Goal: Task Accomplishment & Management: Use online tool/utility

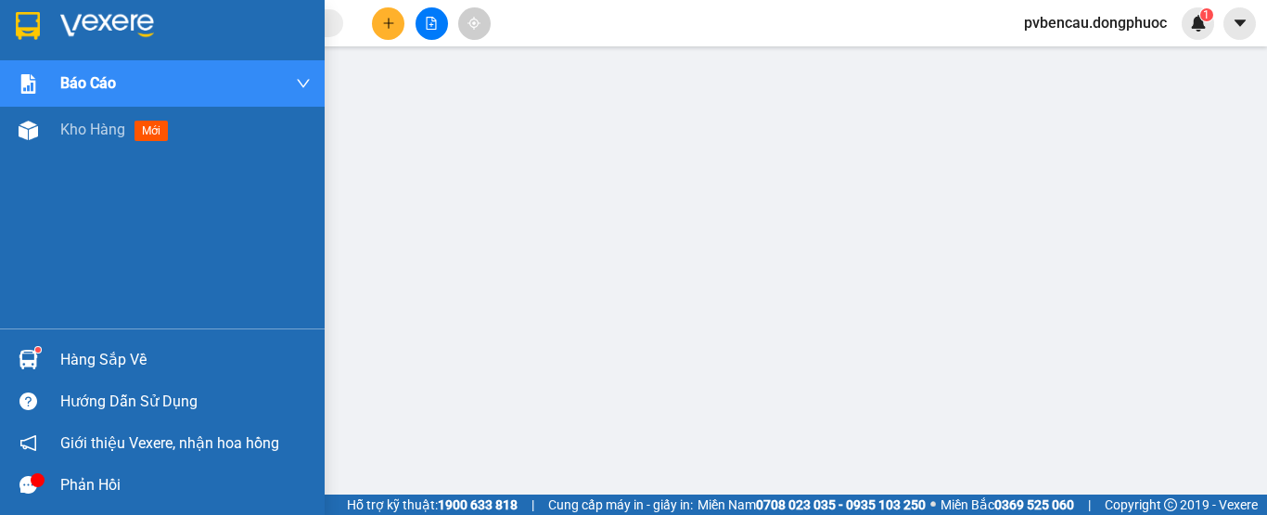
click at [48, 366] on div "Hàng sắp về" at bounding box center [162, 360] width 325 height 42
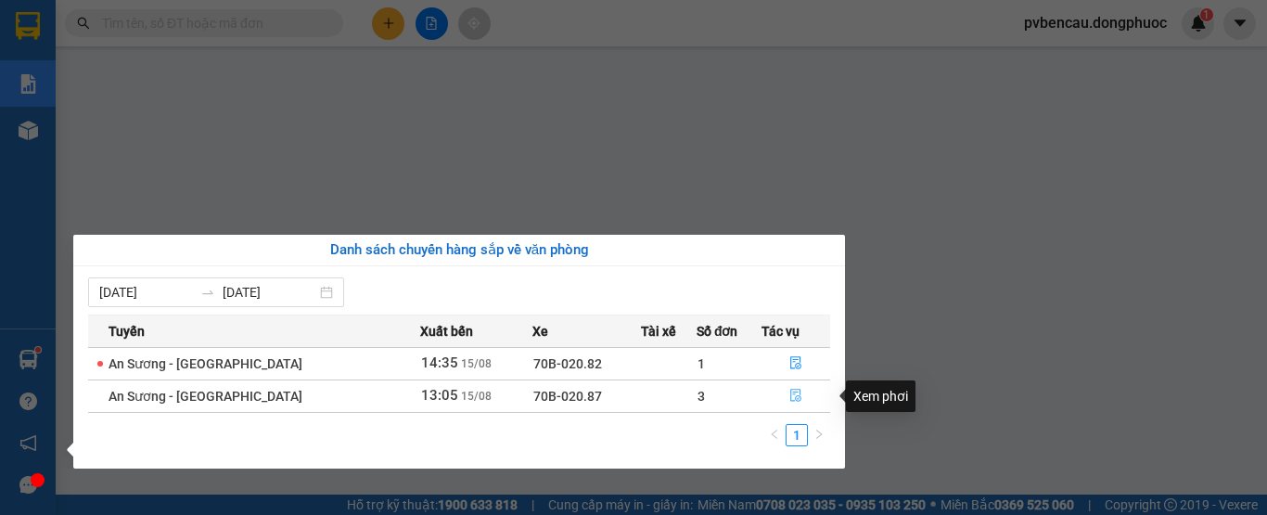
click at [793, 395] on icon "file-done" at bounding box center [795, 395] width 13 height 13
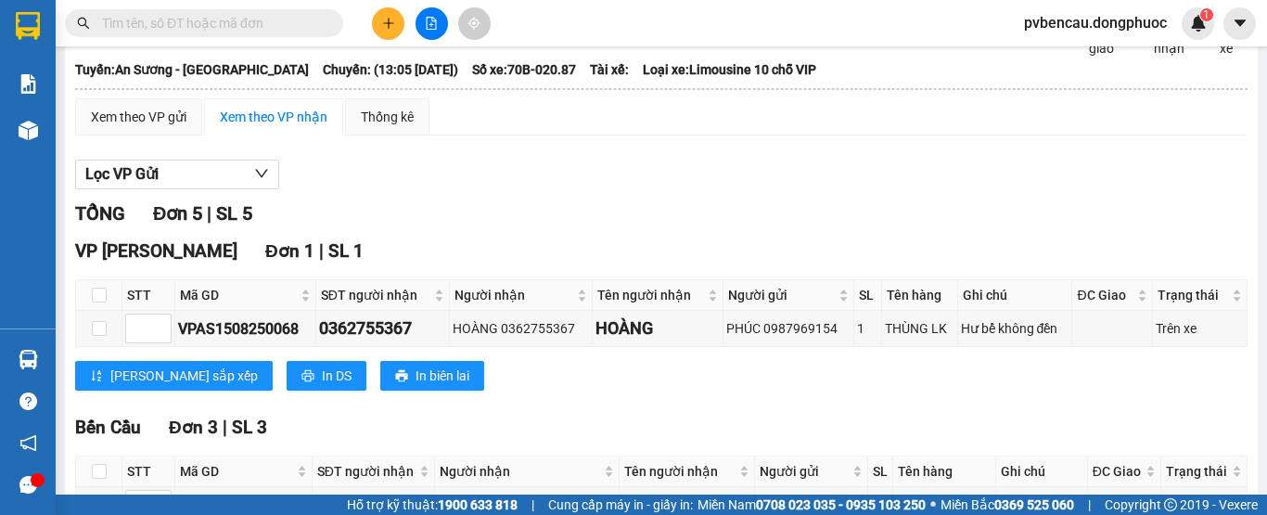
scroll to position [464, 0]
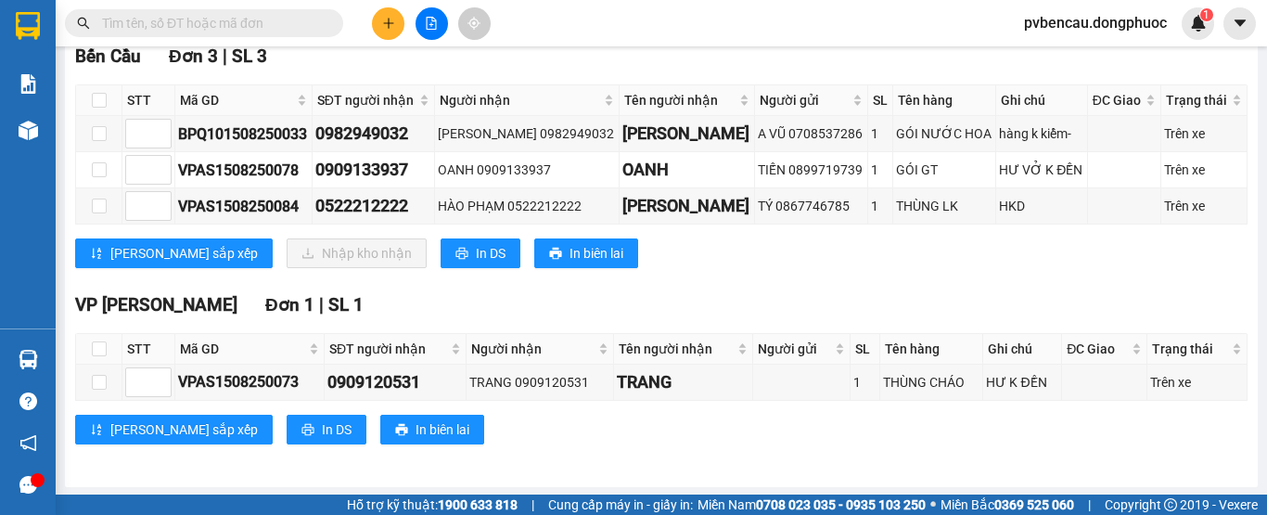
click at [95, 105] on th at bounding box center [99, 100] width 46 height 31
click at [95, 108] on input "checkbox" at bounding box center [99, 100] width 15 height 15
checkbox input "true"
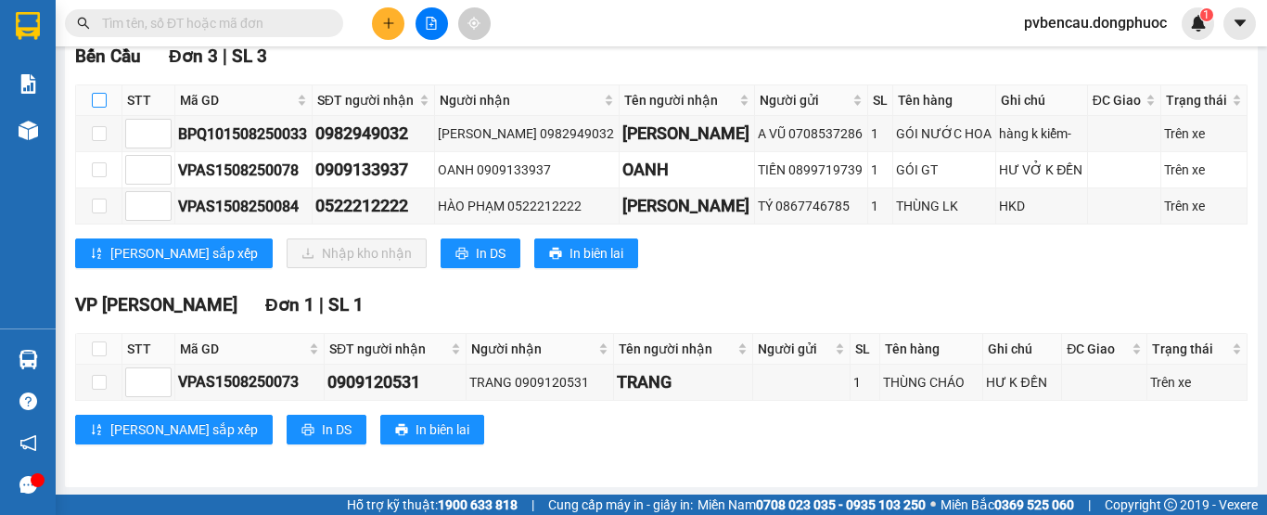
checkbox input "true"
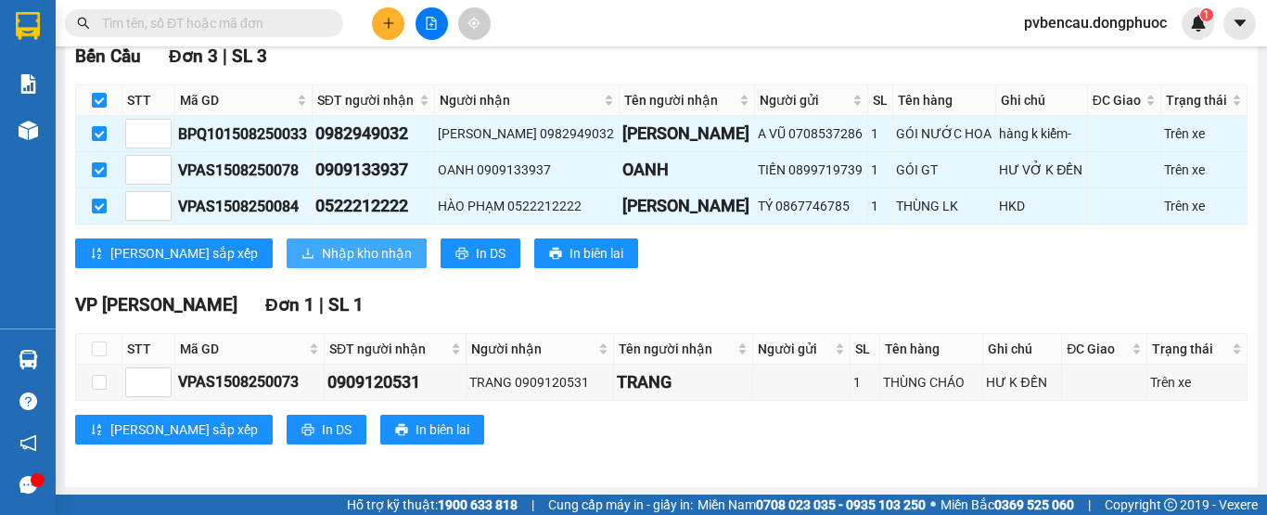
click at [322, 263] on span "Nhập kho nhận" at bounding box center [367, 253] width 90 height 20
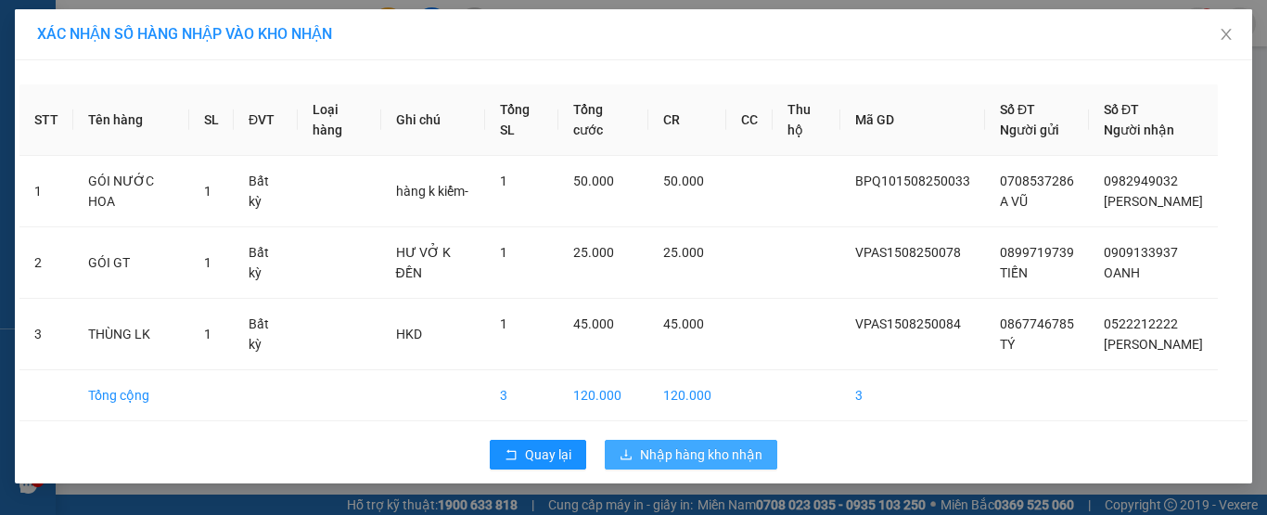
click at [667, 455] on span "Nhập hàng kho nhận" at bounding box center [701, 454] width 122 height 20
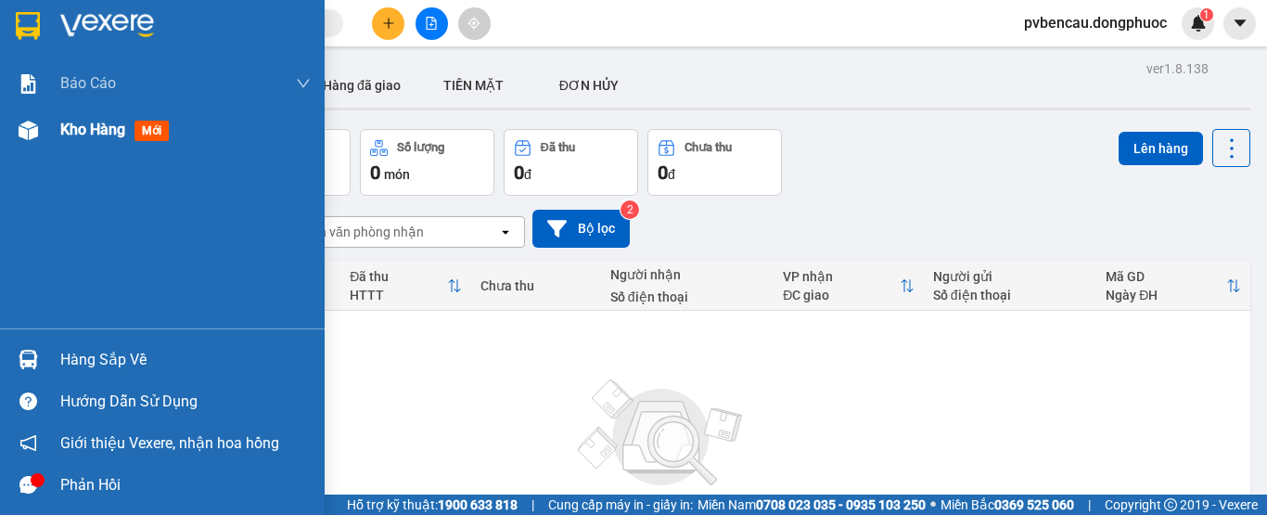
click at [60, 122] on span "Kho hàng" at bounding box center [92, 130] width 65 height 18
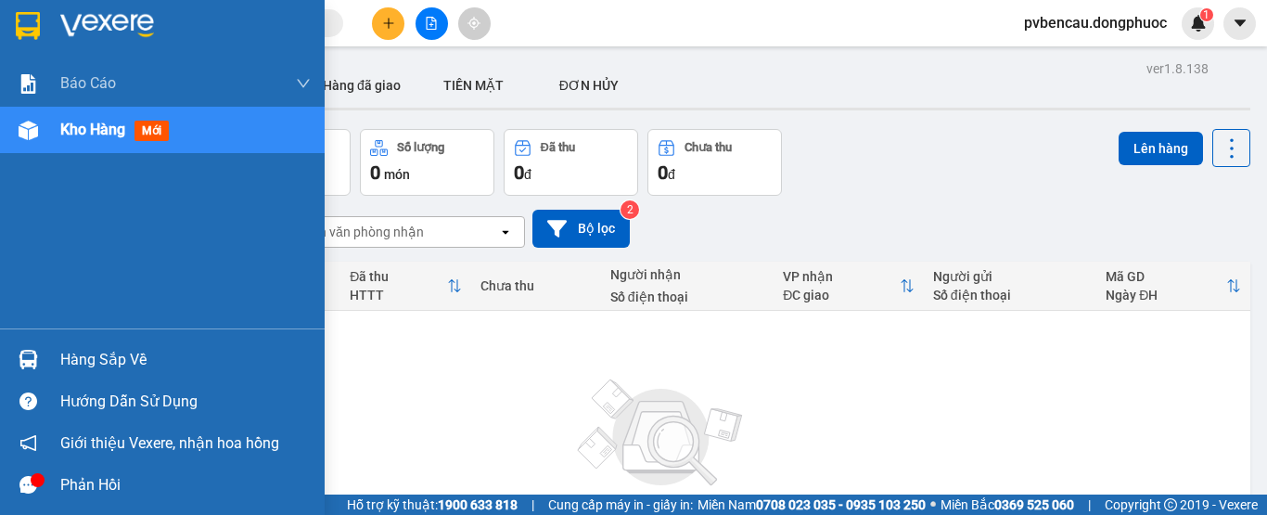
click at [87, 134] on span "Kho hàng" at bounding box center [92, 130] width 65 height 18
click at [80, 368] on div "Hàng sắp về" at bounding box center [185, 360] width 250 height 28
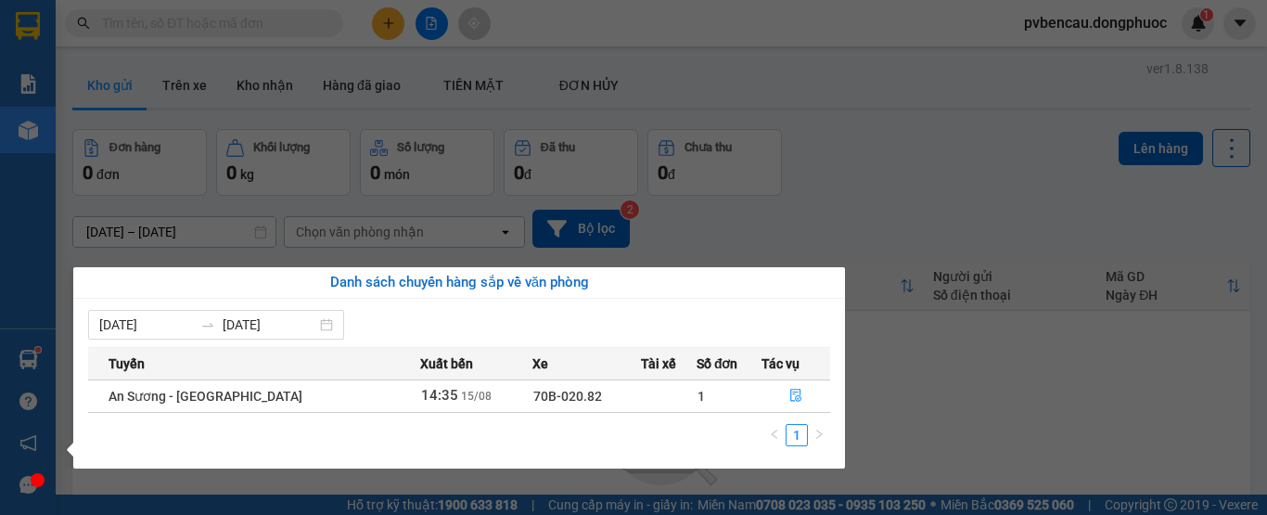
click at [881, 334] on section "Kết quả tìm kiếm ( 0 ) Bộ lọc No Data pvbencau.dongphuoc 1 Báo cáo Mẫu 1: Báo c…" at bounding box center [633, 257] width 1267 height 515
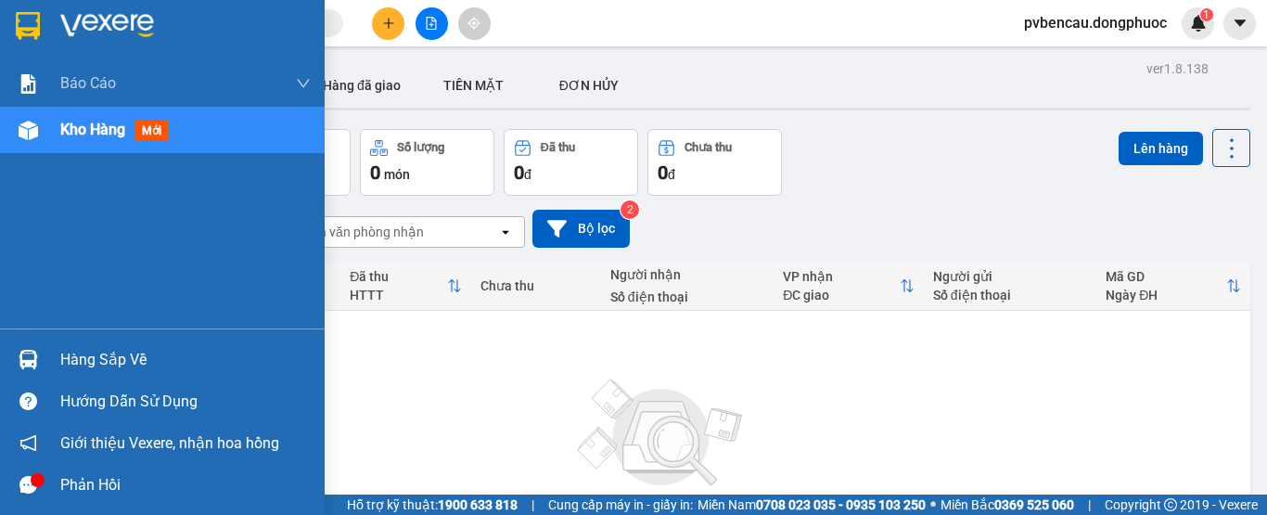
click at [133, 360] on div "Hàng sắp về" at bounding box center [185, 360] width 250 height 28
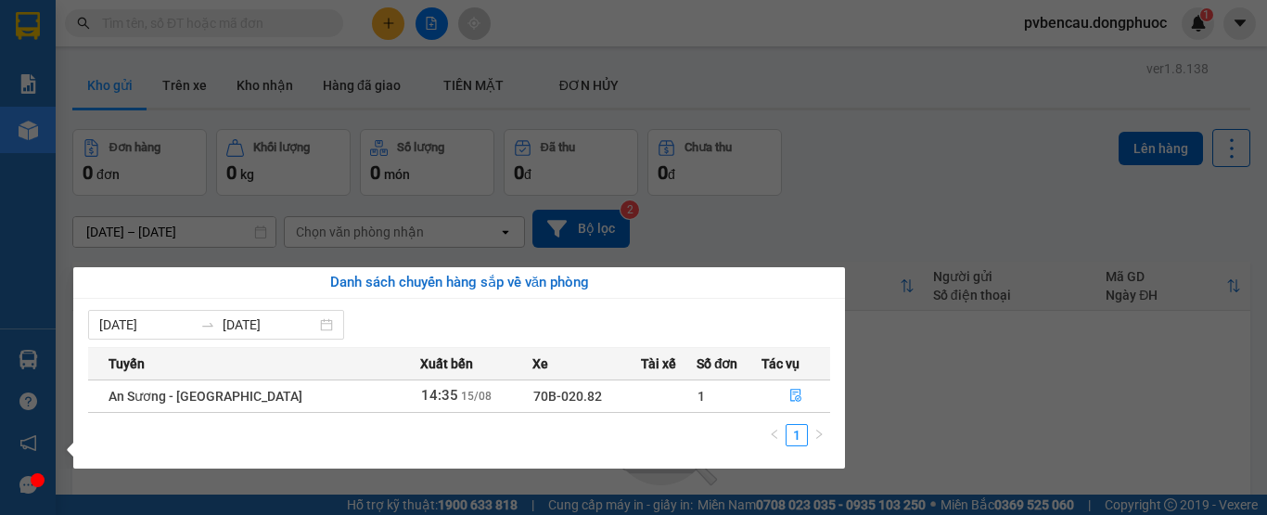
click at [853, 121] on section "Kết quả tìm kiếm ( 0 ) Bộ lọc No Data pvbencau.dongphuoc 1 Báo cáo Mẫu 1: Báo c…" at bounding box center [633, 257] width 1267 height 515
